Goal: Information Seeking & Learning: Learn about a topic

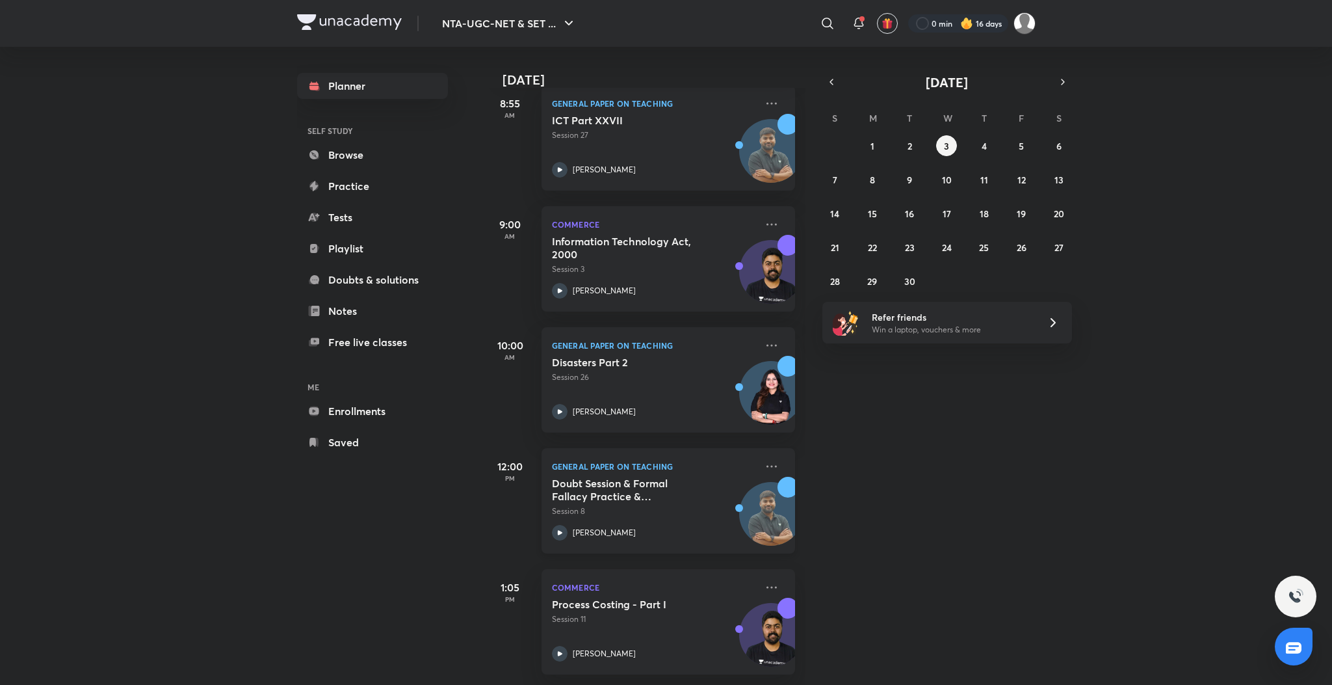
click at [558, 530] on icon at bounding box center [559, 532] width 5 height 5
click at [562, 167] on icon at bounding box center [559, 169] width 5 height 5
click at [560, 162] on icon at bounding box center [560, 170] width 16 height 16
click at [911, 140] on abbr "2" at bounding box center [909, 146] width 5 height 12
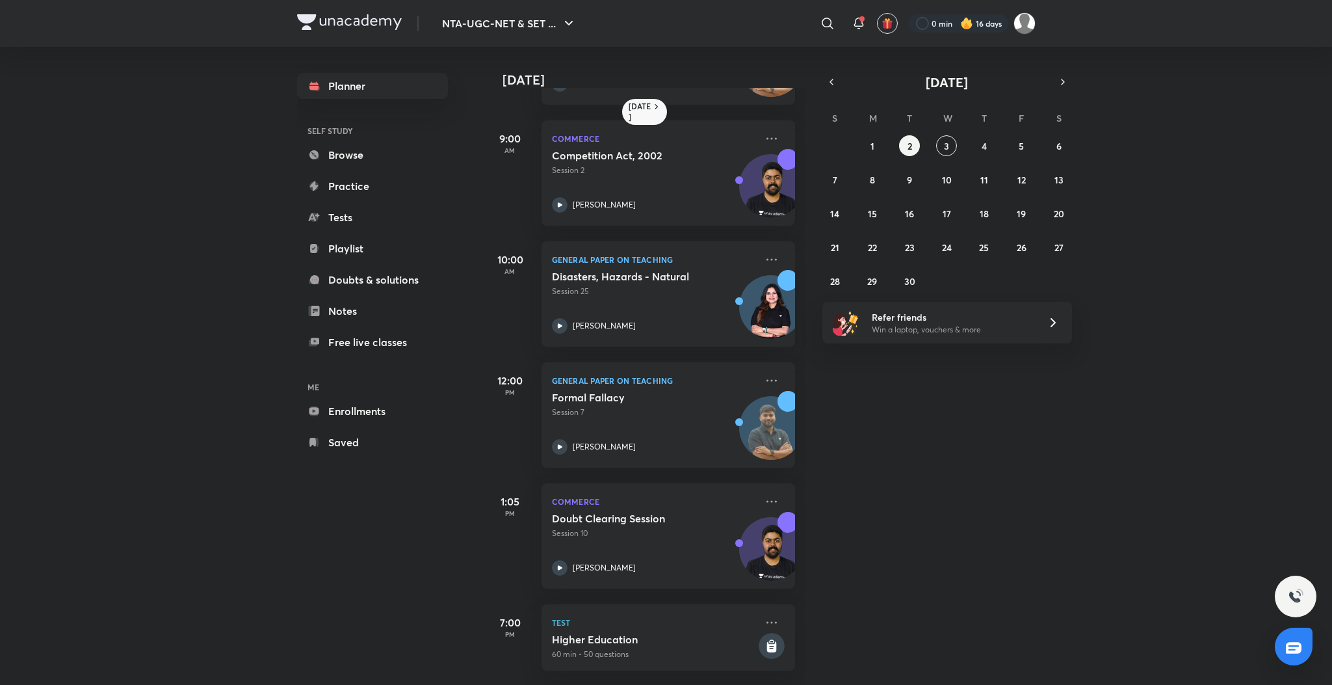
scroll to position [119, 0]
click at [766, 500] on icon at bounding box center [771, 501] width 10 height 2
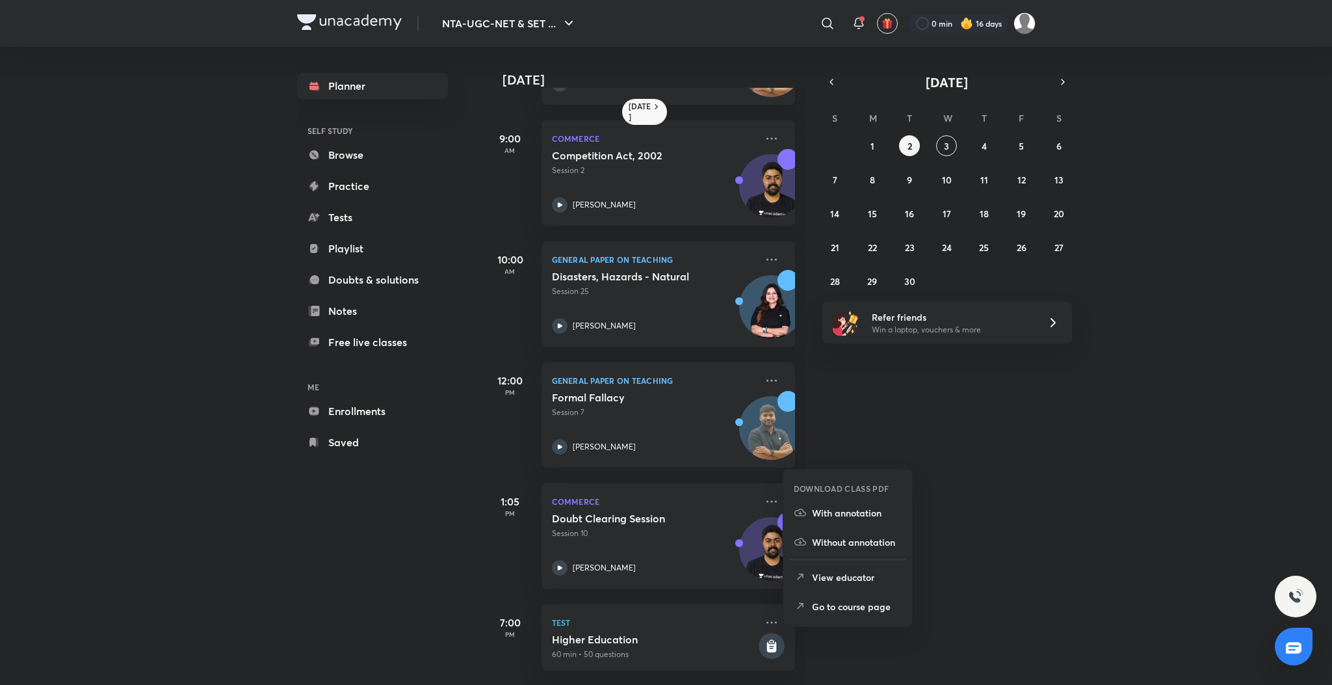
click at [810, 595] on li "Go to course page" at bounding box center [847, 606] width 129 height 29
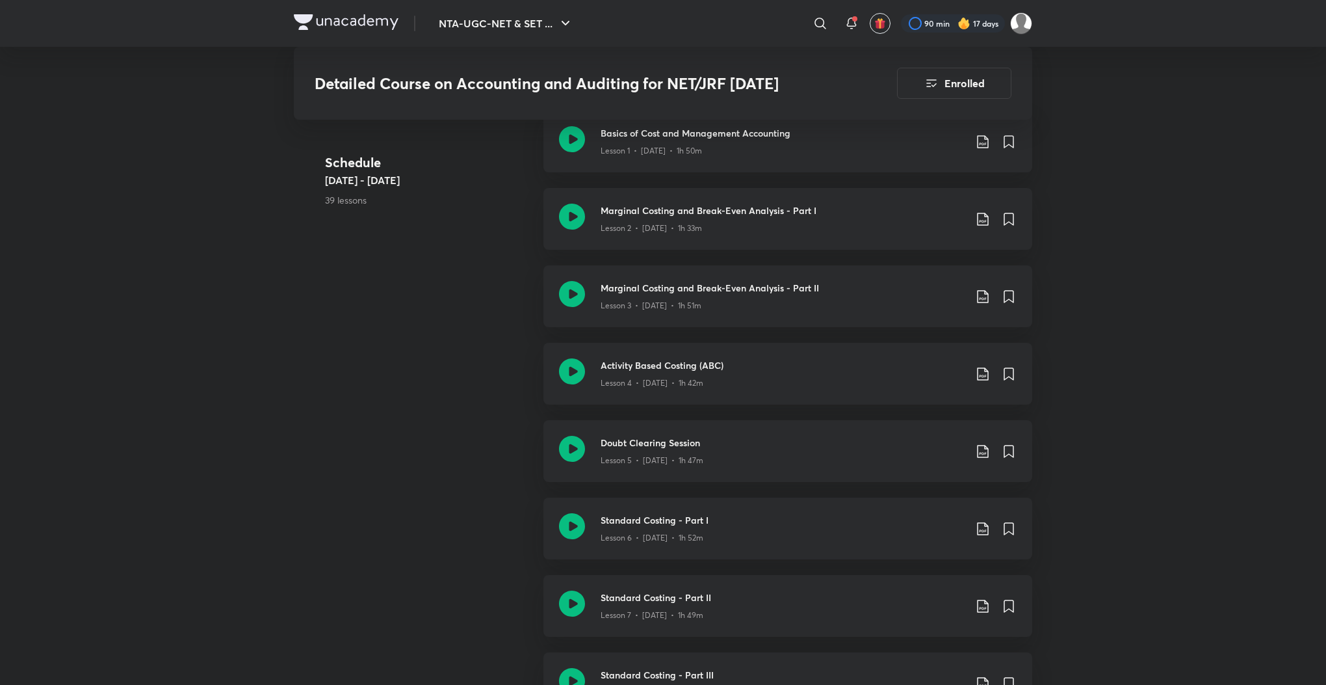
scroll to position [1270, 0]
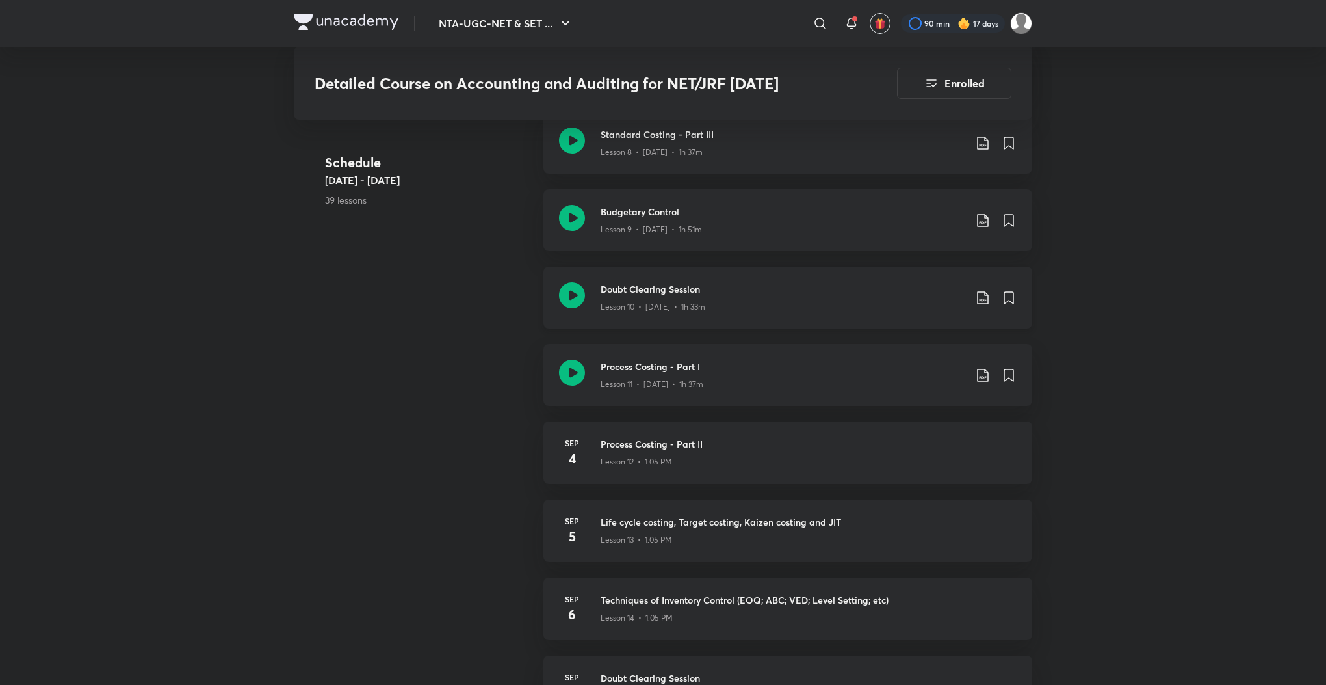
click at [572, 297] on icon at bounding box center [572, 295] width 26 height 26
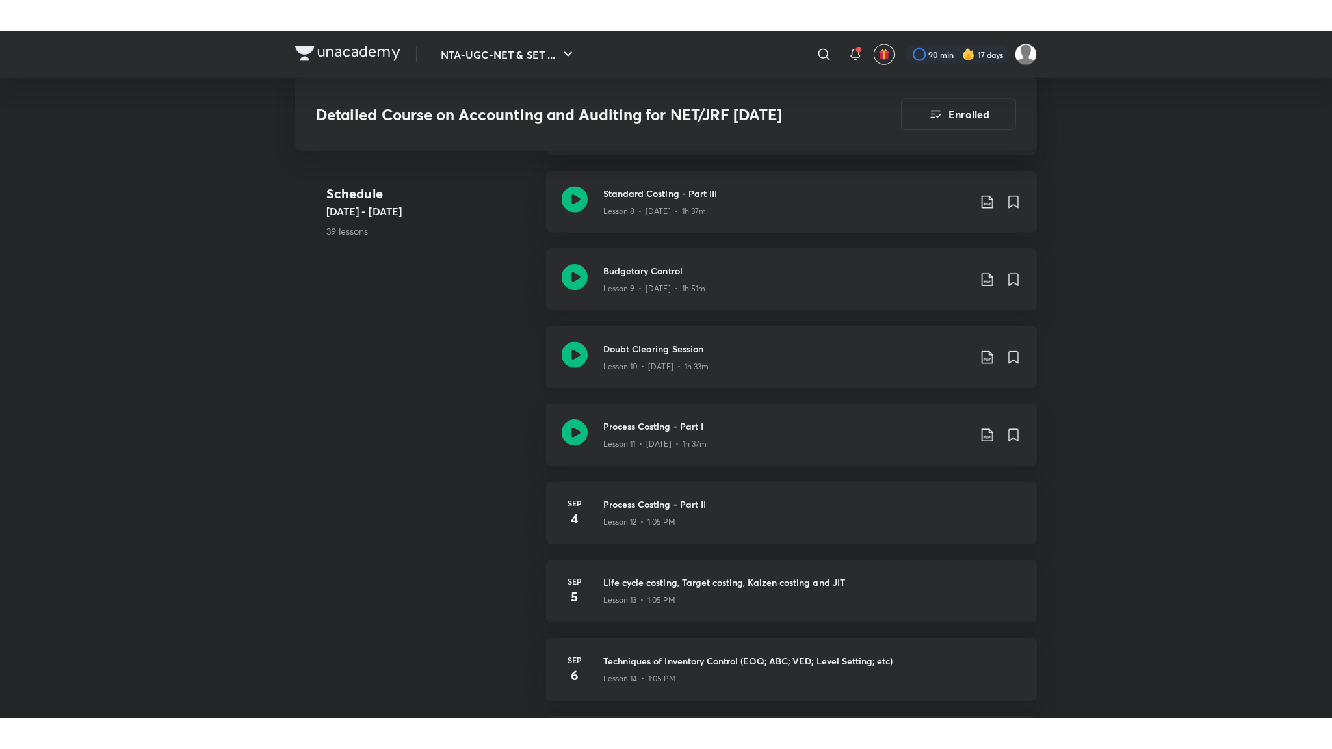
scroll to position [1248, 0]
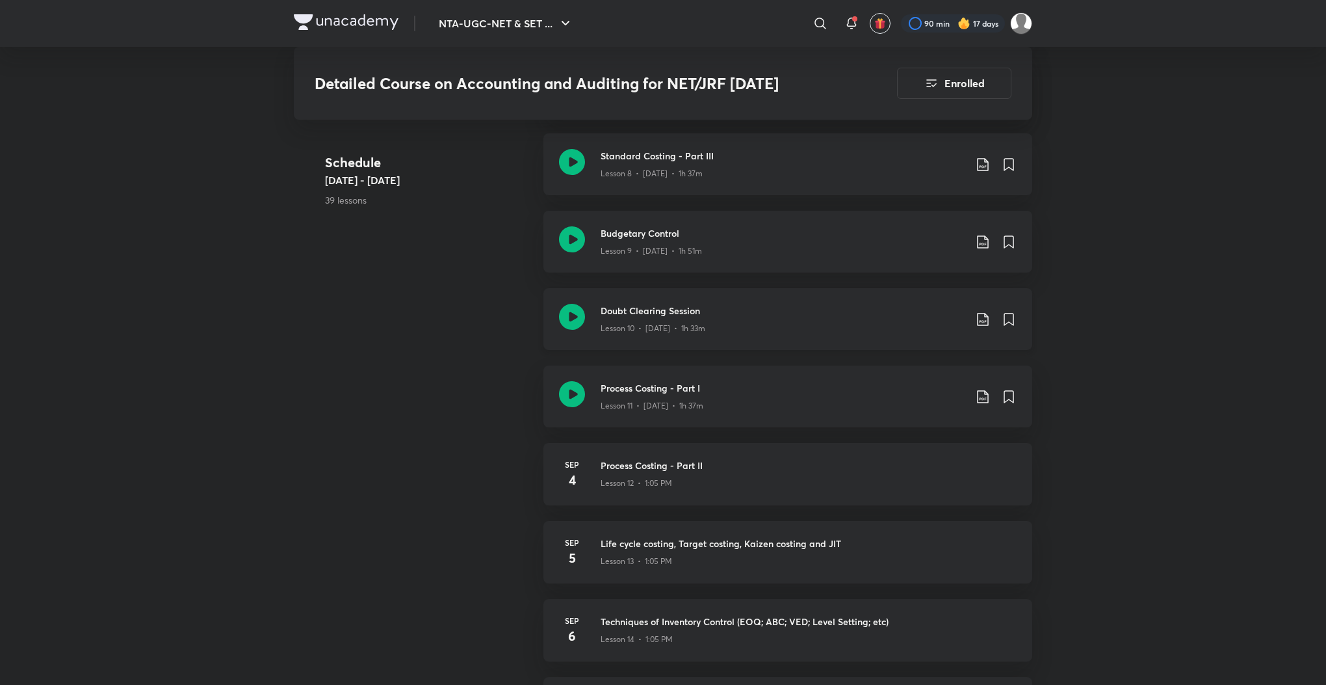
click at [568, 322] on icon at bounding box center [572, 317] width 26 height 26
